Goal: Task Accomplishment & Management: Manage account settings

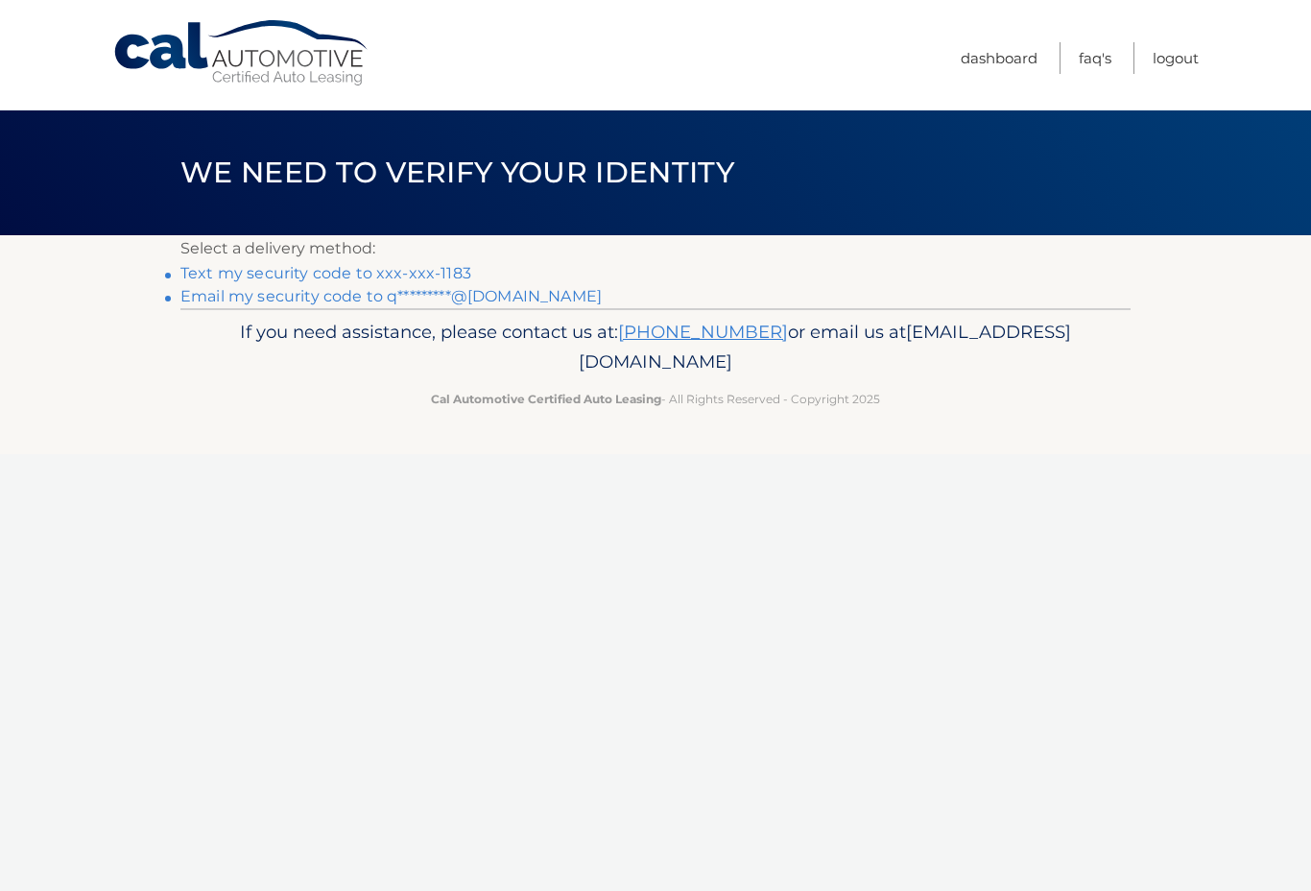
click at [203, 268] on link "Text my security code to xxx-xxx-1183" at bounding box center [325, 273] width 291 height 18
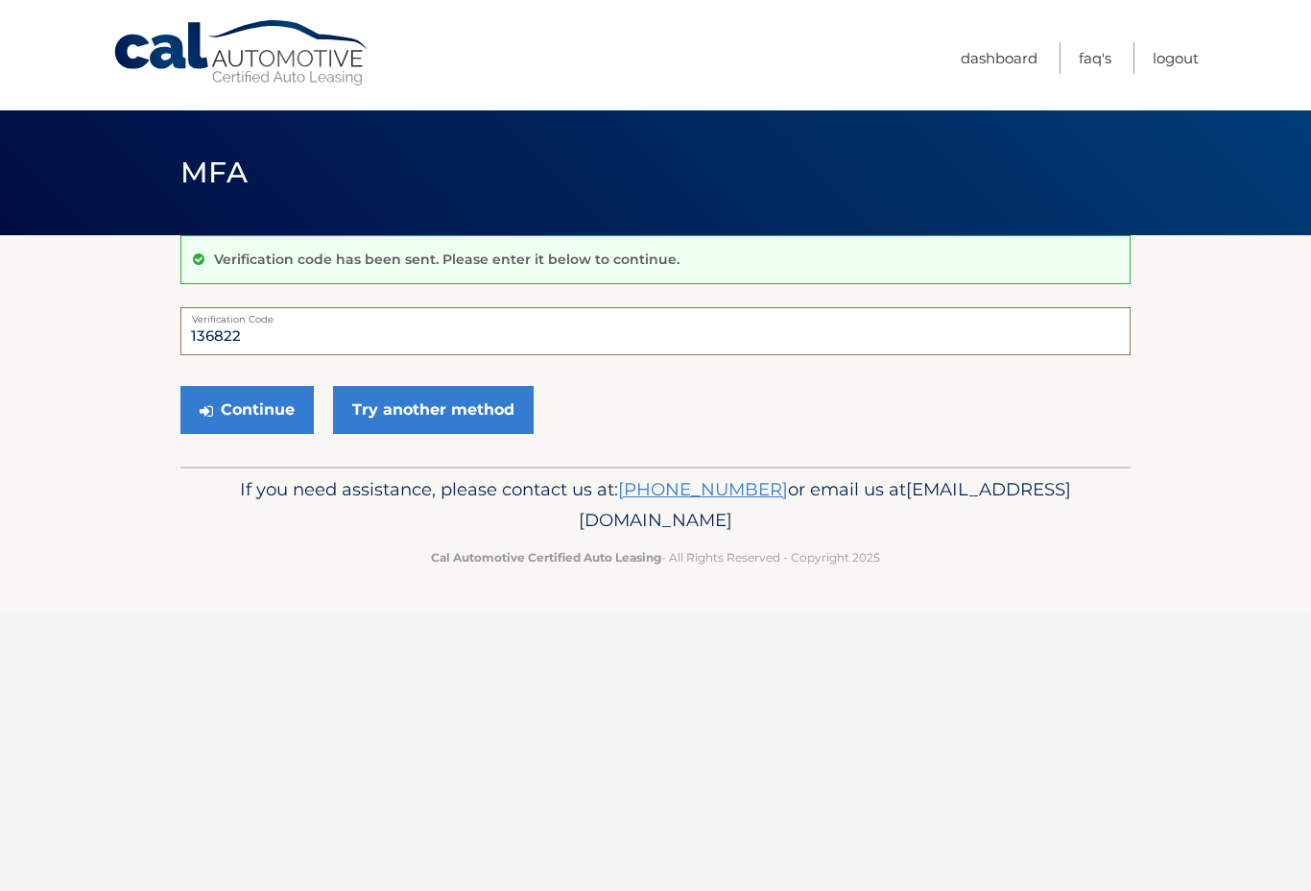
type input "136822"
click at [290, 406] on button "Continue" at bounding box center [246, 410] width 133 height 48
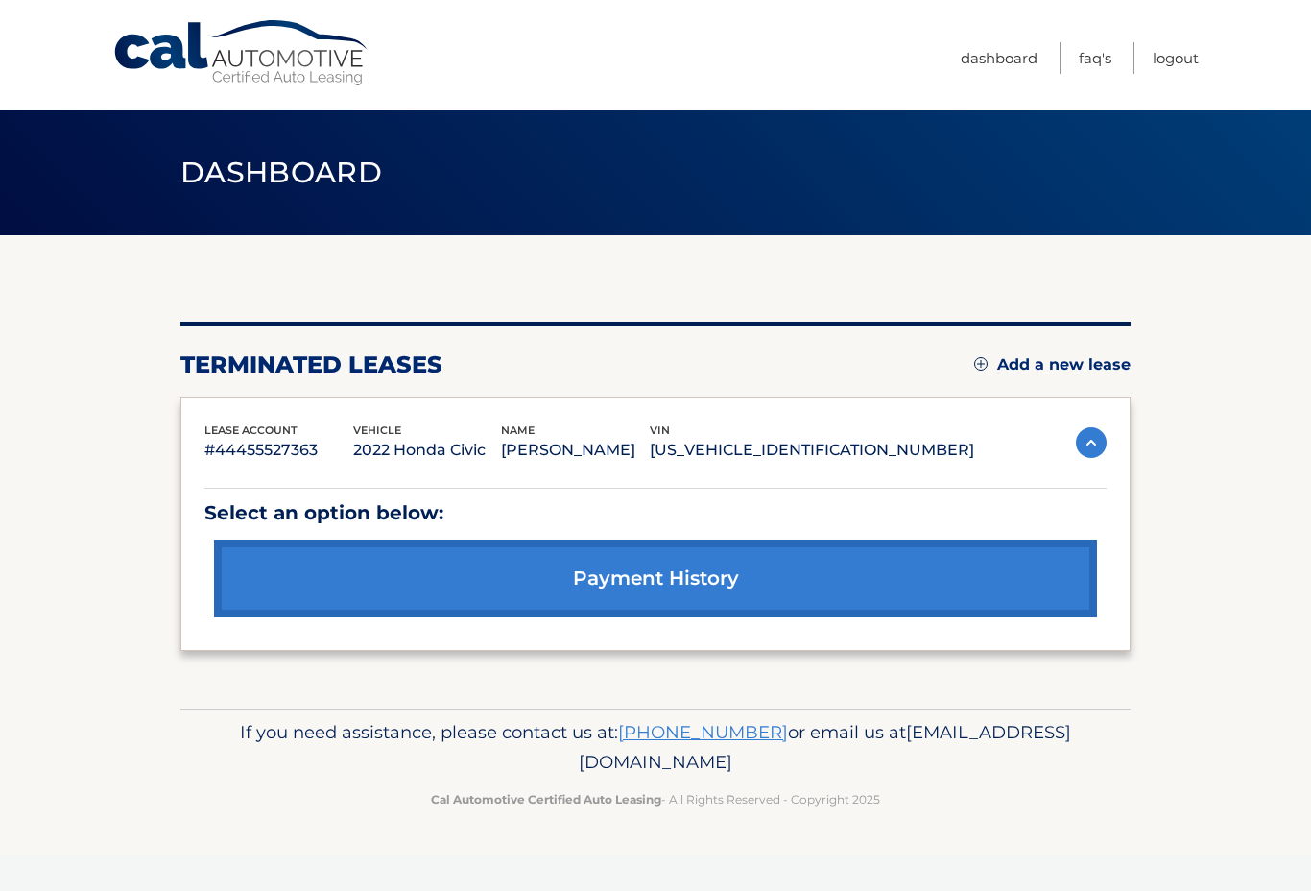
click at [147, 58] on link "Cal Automotive" at bounding box center [241, 53] width 259 height 68
click at [137, 52] on link "Cal Automotive" at bounding box center [241, 53] width 259 height 68
click at [1170, 71] on link "Logout" at bounding box center [1176, 58] width 46 height 32
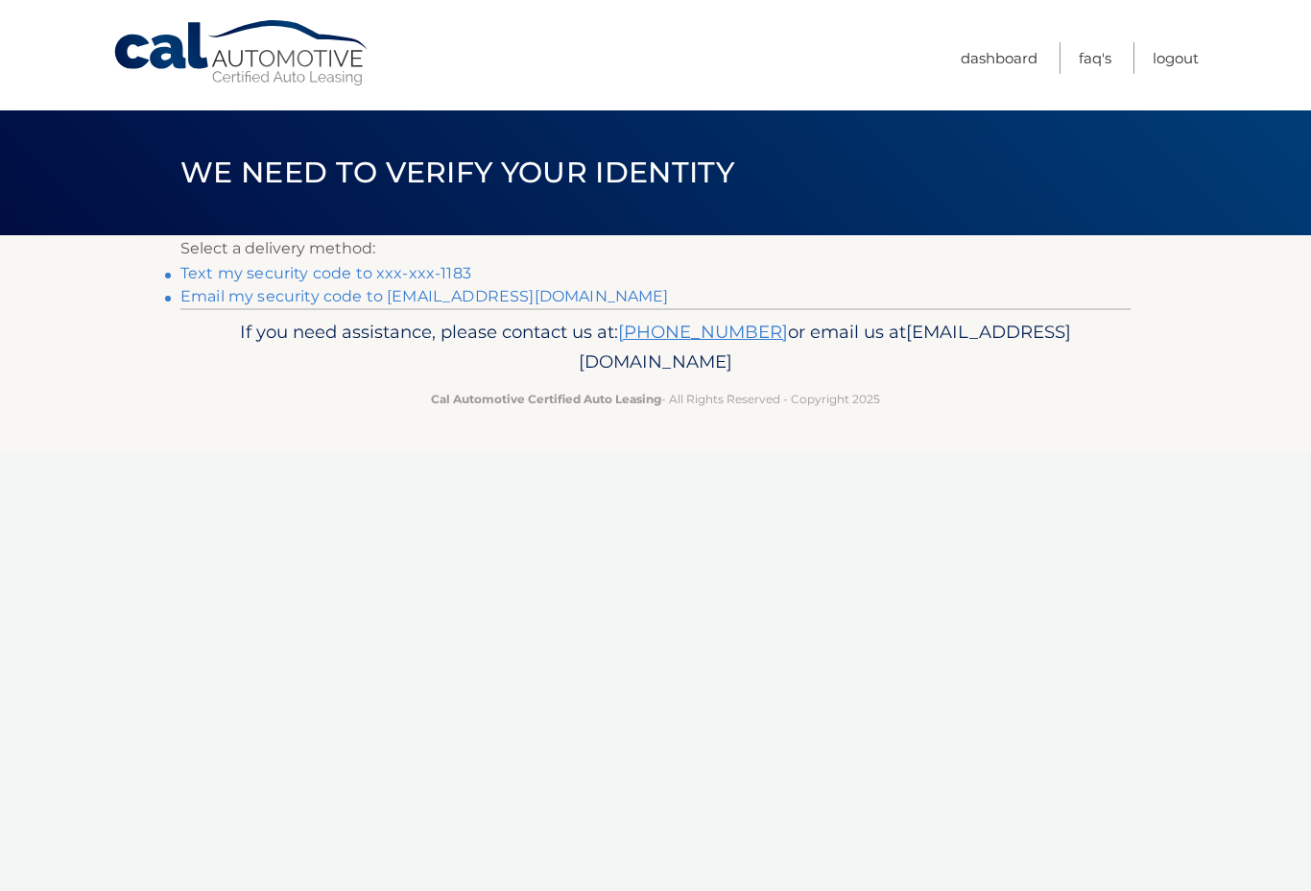
click at [448, 276] on link "Text my security code to xxx-xxx-1183" at bounding box center [325, 273] width 291 height 18
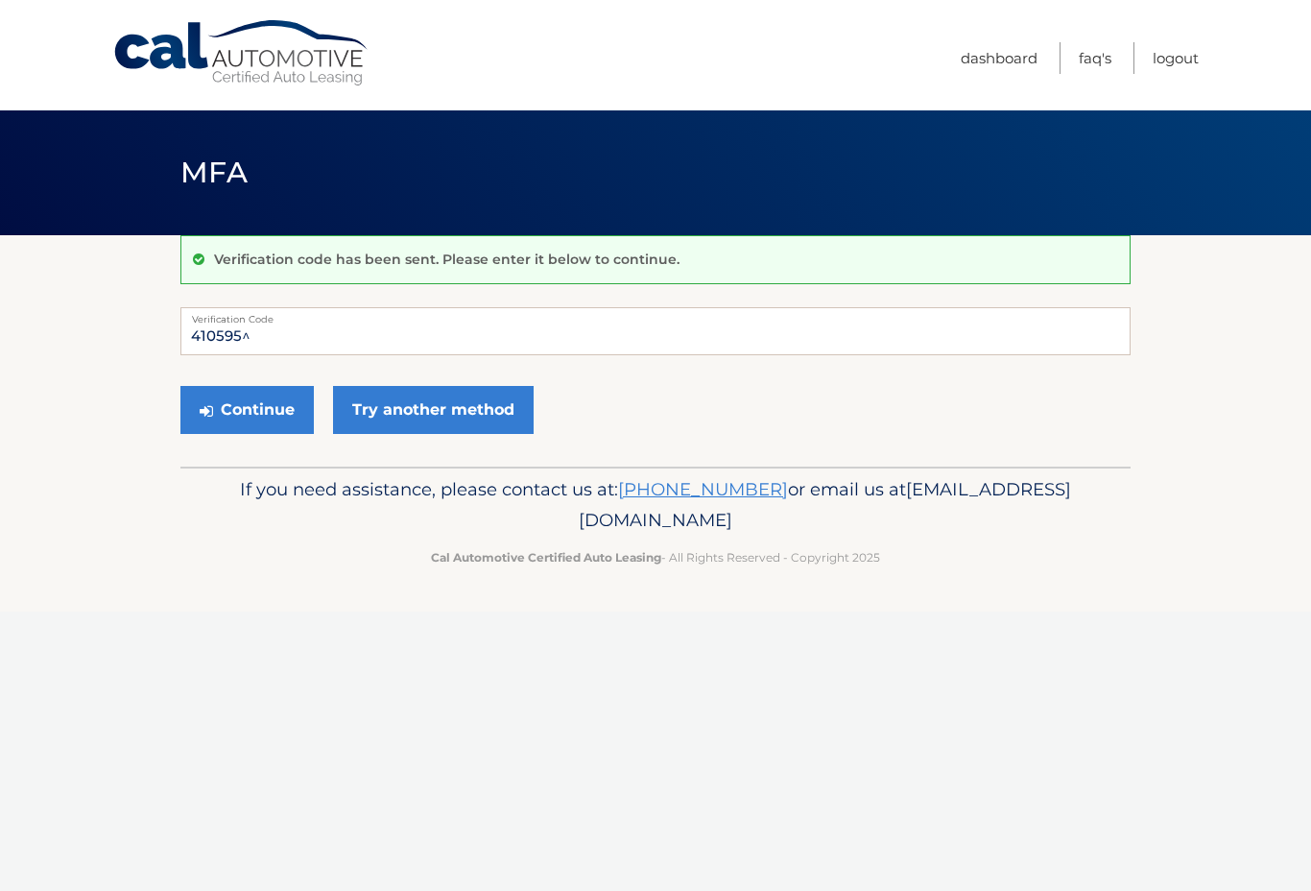
click at [274, 404] on button "Continue" at bounding box center [246, 410] width 133 height 48
click at [280, 402] on button "Continue" at bounding box center [246, 410] width 133 height 48
click at [278, 403] on button "Continue" at bounding box center [246, 410] width 133 height 48
type input "410595"
click at [268, 416] on button "Continue" at bounding box center [246, 410] width 133 height 48
